Goal: Navigation & Orientation: Find specific page/section

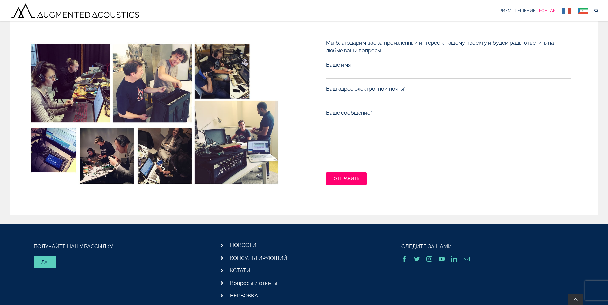
scroll to position [81, 0]
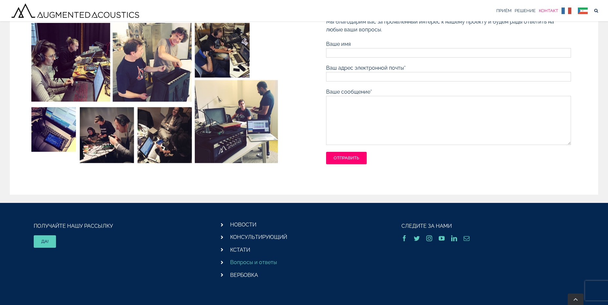
click at [257, 262] on link "Вопросы и ответы" at bounding box center [253, 262] width 47 height 6
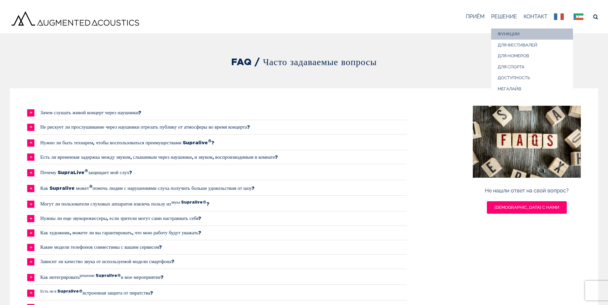
click at [504, 34] on span "ФУНКЦИИ" at bounding box center [509, 33] width 22 height 5
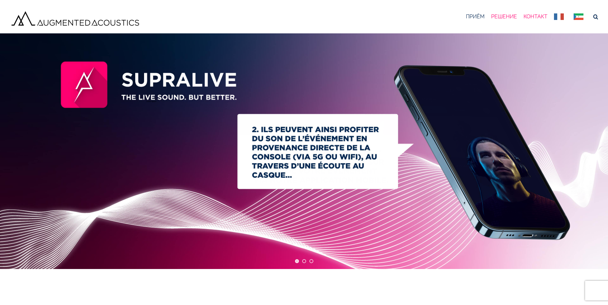
click at [537, 15] on span "КОНТАКТ" at bounding box center [535, 16] width 24 height 5
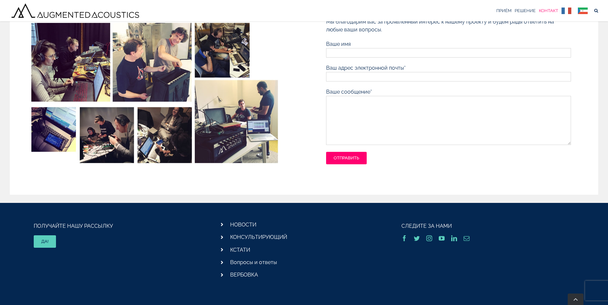
scroll to position [81, 0]
click at [244, 227] on link "НОВОСТИ" at bounding box center [243, 225] width 26 height 6
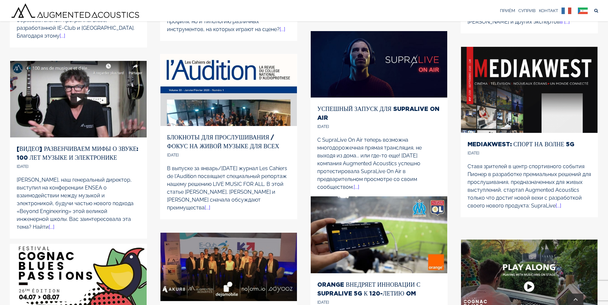
scroll to position [257, 0]
